Goal: Task Accomplishment & Management: Manage account settings

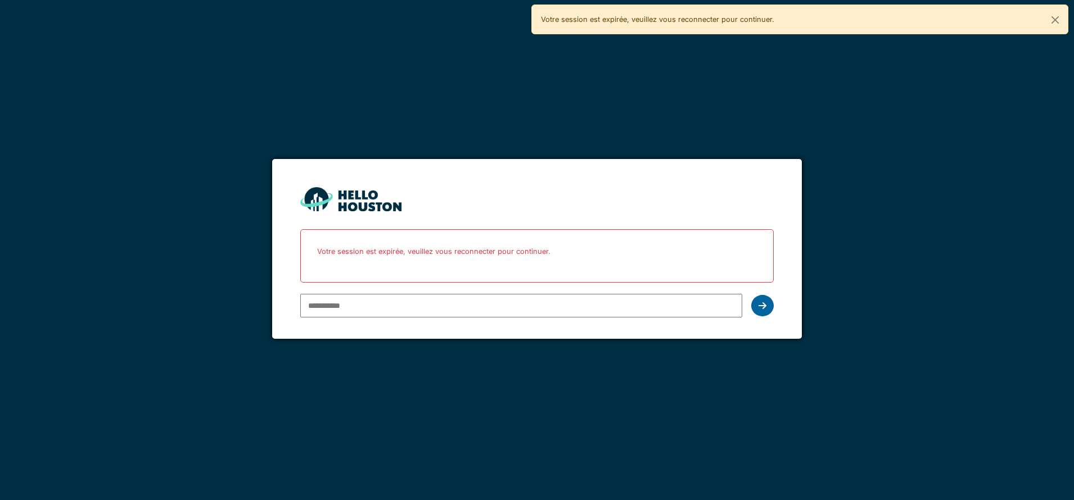
type input "**********"
click at [760, 307] on icon at bounding box center [762, 305] width 8 height 9
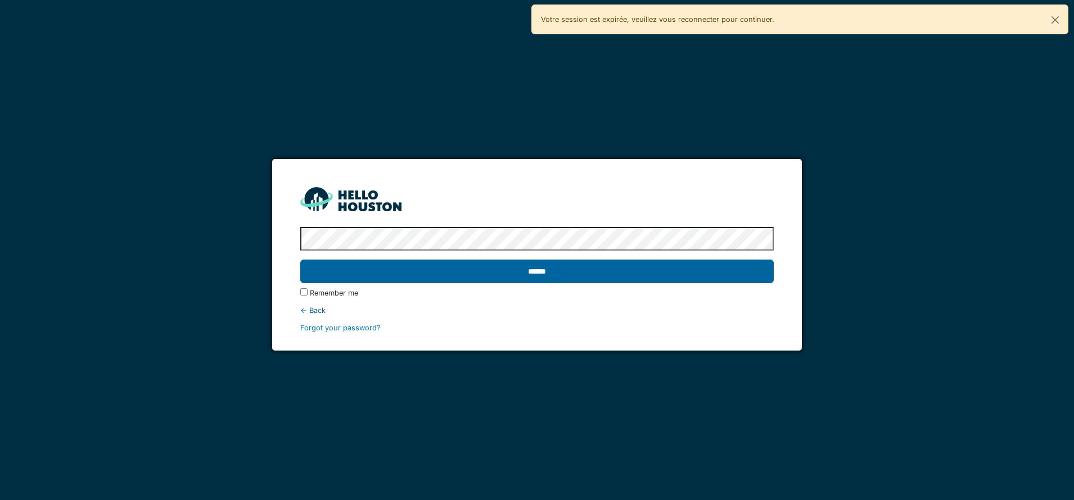
click at [535, 273] on input "******" at bounding box center [536, 272] width 473 height 24
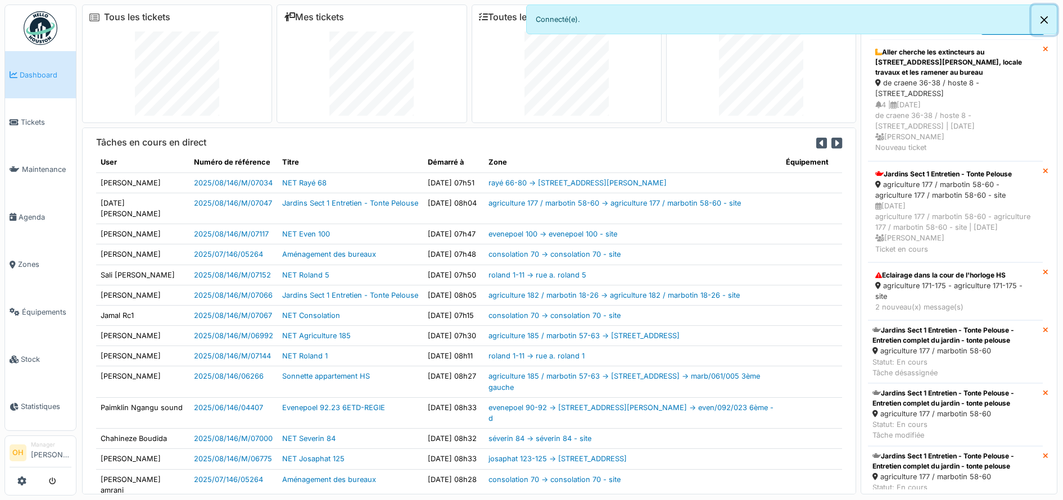
click at [1049, 20] on button "Close" at bounding box center [1044, 20] width 25 height 30
